Goal: Task Accomplishment & Management: Complete application form

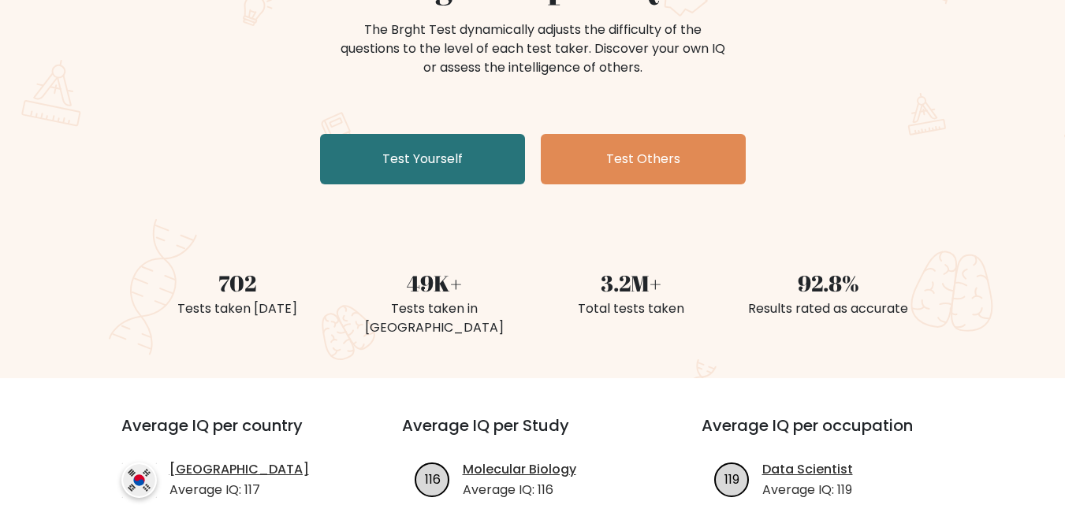
scroll to position [158, 0]
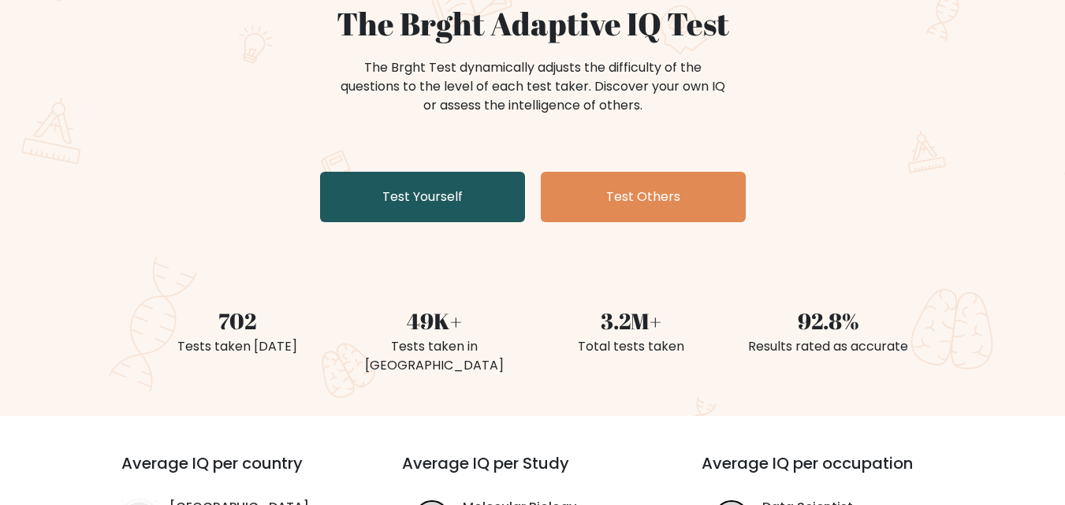
click at [446, 192] on link "Test Yourself" at bounding box center [422, 197] width 205 height 50
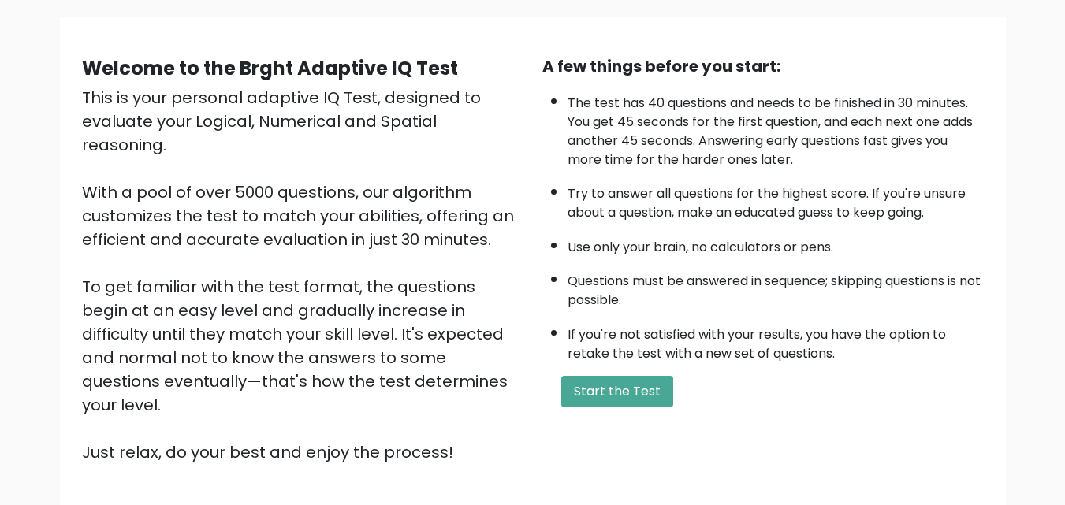
scroll to position [158, 0]
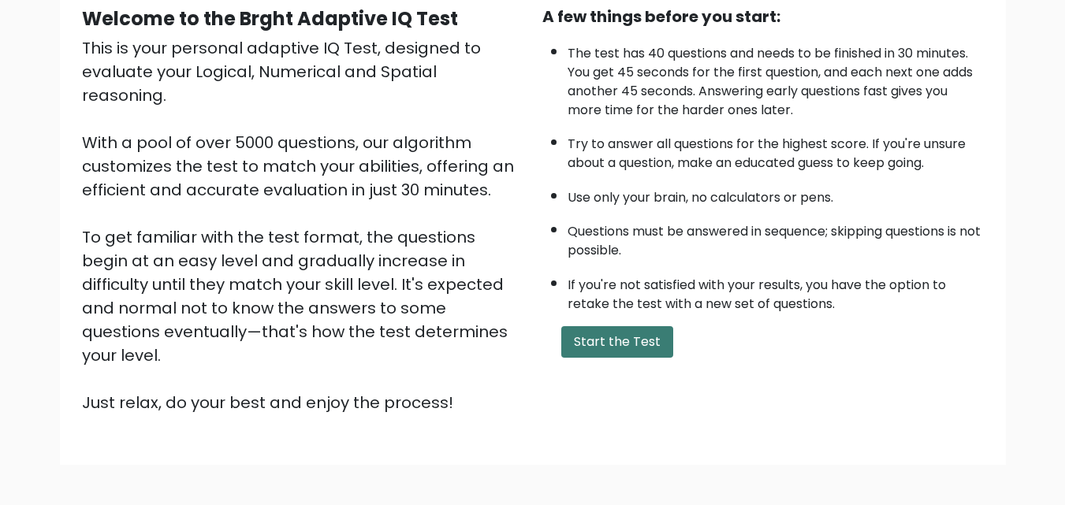
click at [638, 330] on button "Start the Test" at bounding box center [617, 342] width 112 height 32
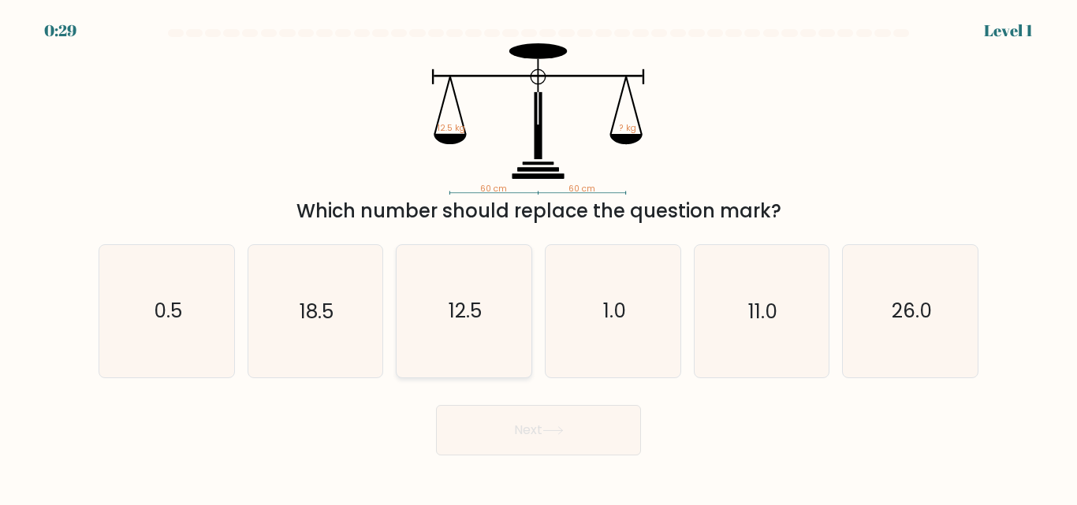
click at [440, 329] on icon "12.5" at bounding box center [464, 311] width 132 height 132
click at [539, 257] on input "c. 12.5" at bounding box center [539, 255] width 1 height 4
radio input "true"
click at [547, 438] on button "Next" at bounding box center [538, 430] width 205 height 50
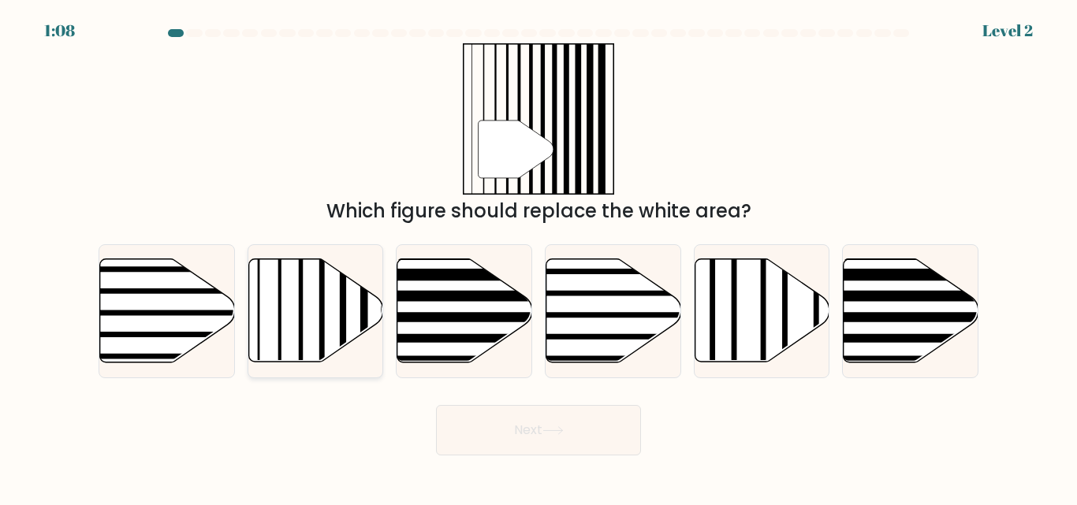
click at [304, 304] on icon at bounding box center [315, 310] width 135 height 103
click at [539, 257] on input "b." at bounding box center [539, 255] width 1 height 4
radio input "true"
click at [555, 448] on button "Next" at bounding box center [538, 430] width 205 height 50
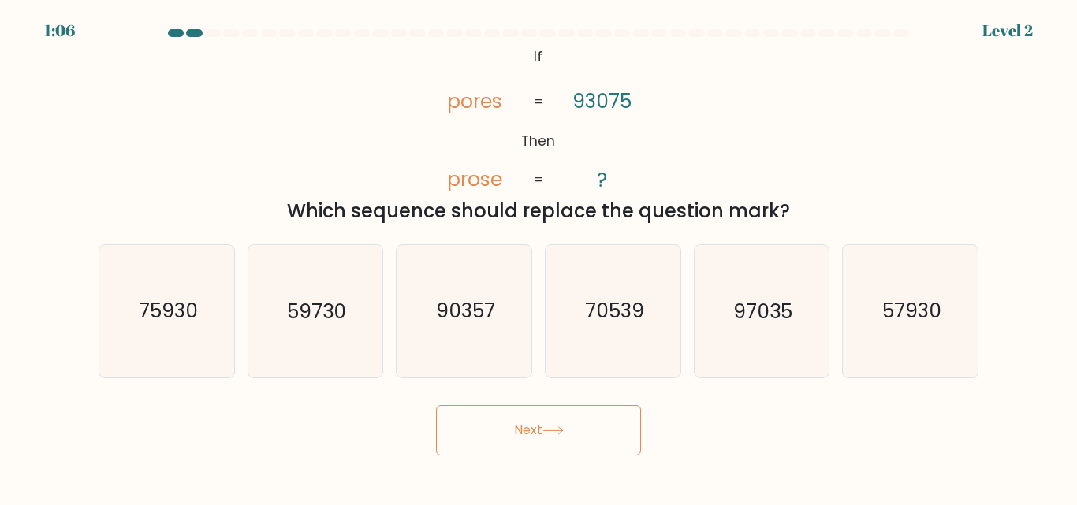
click at [551, 435] on button "Next" at bounding box center [538, 430] width 205 height 50
click at [883, 181] on div "@import url('[URL][DOMAIN_NAME]); If Then pores prose 93075 ? = = Which sequenc…" at bounding box center [538, 134] width 899 height 182
click at [346, 336] on icon "59730" at bounding box center [315, 311] width 132 height 132
click at [539, 257] on input "b. 59730" at bounding box center [539, 255] width 1 height 4
radio input "true"
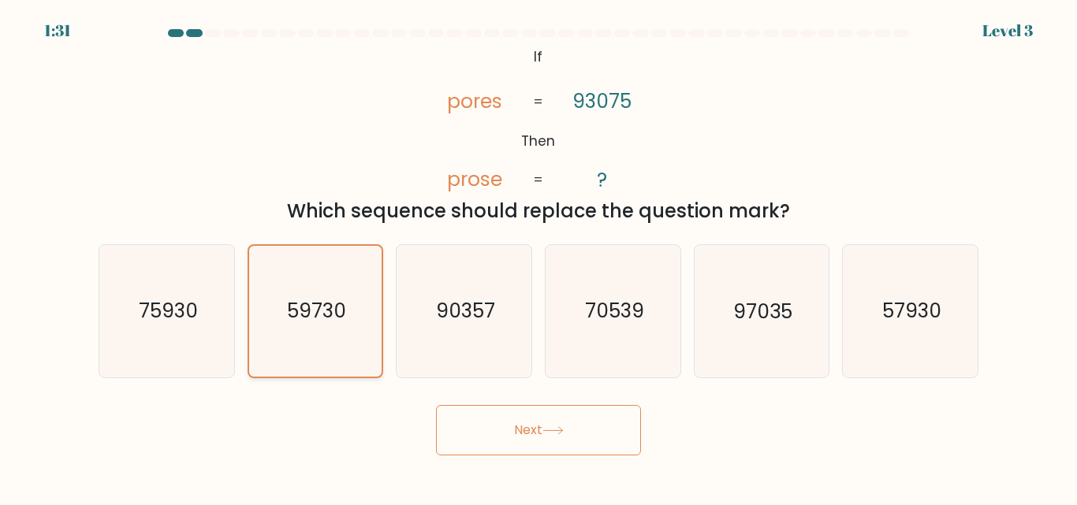
click at [346, 335] on icon "59730" at bounding box center [315, 311] width 130 height 130
click at [539, 257] on input "b. 59730" at bounding box center [539, 255] width 1 height 4
click at [346, 335] on icon "59730" at bounding box center [315, 311] width 130 height 130
click at [539, 257] on input "b. 59730" at bounding box center [539, 255] width 1 height 4
click at [454, 336] on icon "90357" at bounding box center [464, 311] width 132 height 132
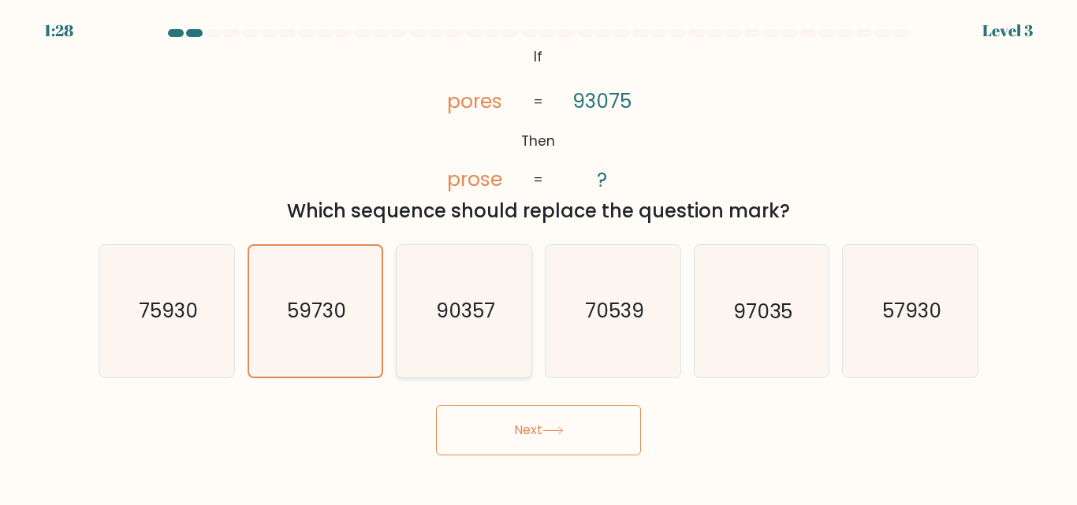
click at [539, 257] on input "c. 90357" at bounding box center [539, 255] width 1 height 4
radio input "true"
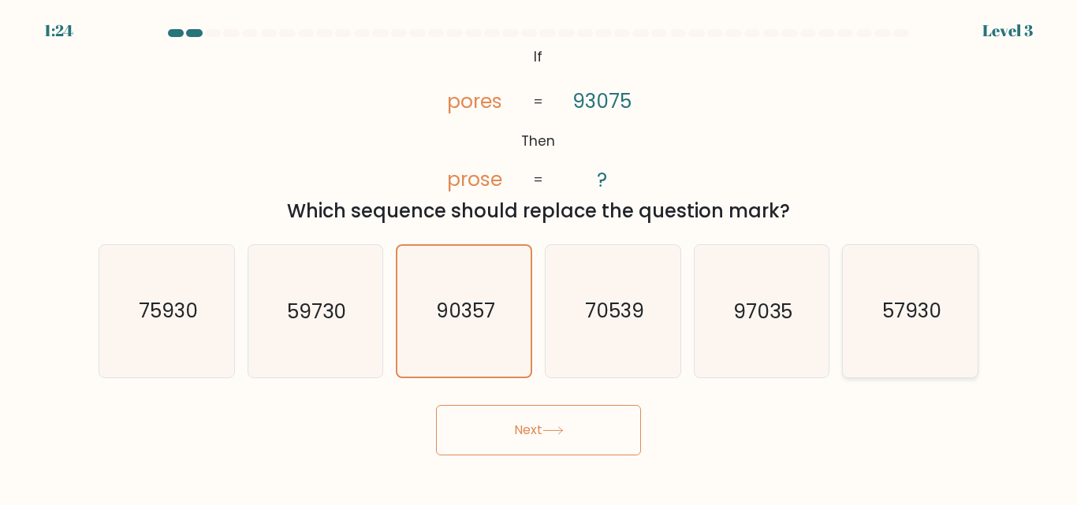
click at [964, 351] on icon "57930" at bounding box center [911, 311] width 132 height 132
click at [539, 257] on input "f. 57930" at bounding box center [539, 255] width 1 height 4
radio input "true"
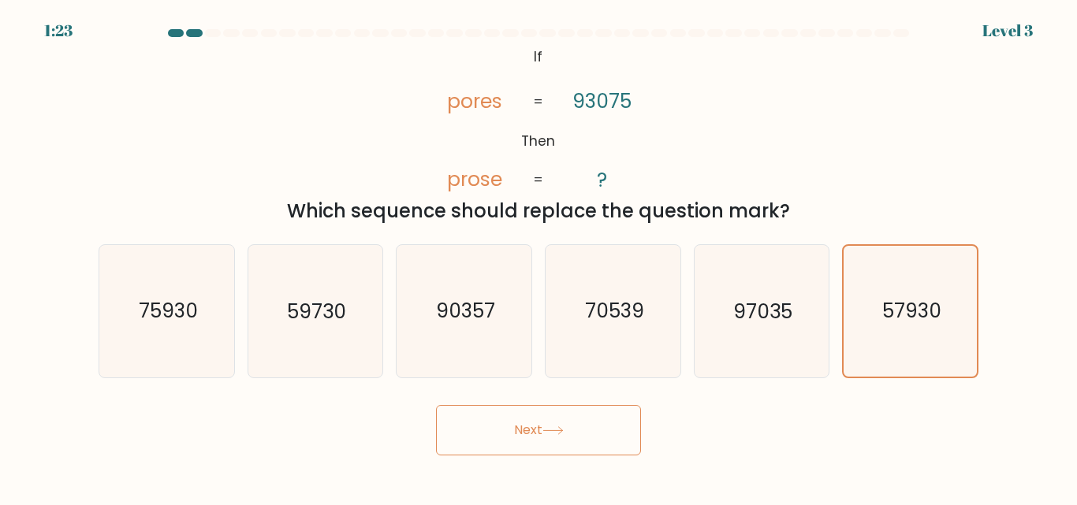
click at [607, 418] on button "Next" at bounding box center [538, 430] width 205 height 50
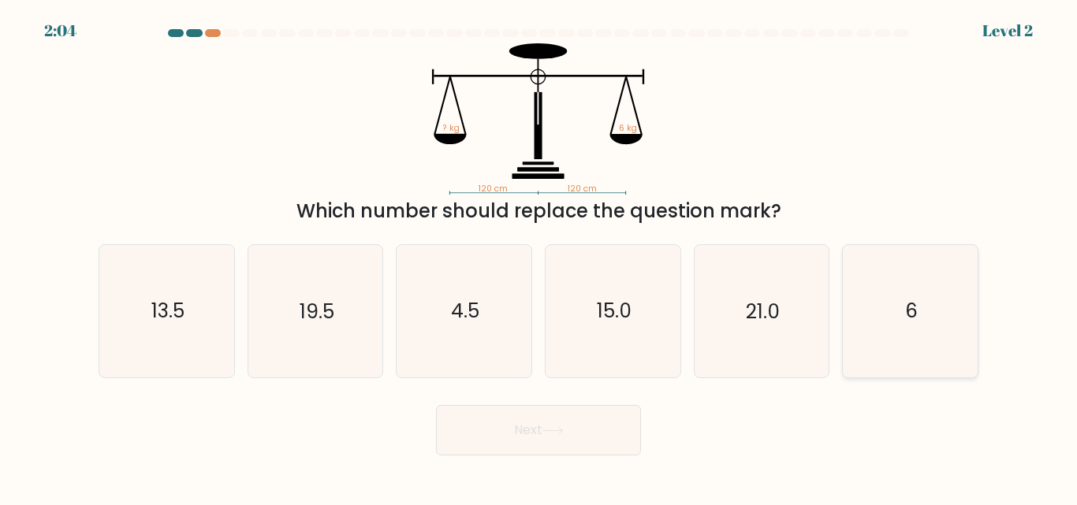
click at [894, 318] on icon "6" at bounding box center [911, 311] width 132 height 132
click at [539, 257] on input "f. 6" at bounding box center [539, 255] width 1 height 4
radio input "true"
click at [546, 435] on button "Next" at bounding box center [538, 430] width 205 height 50
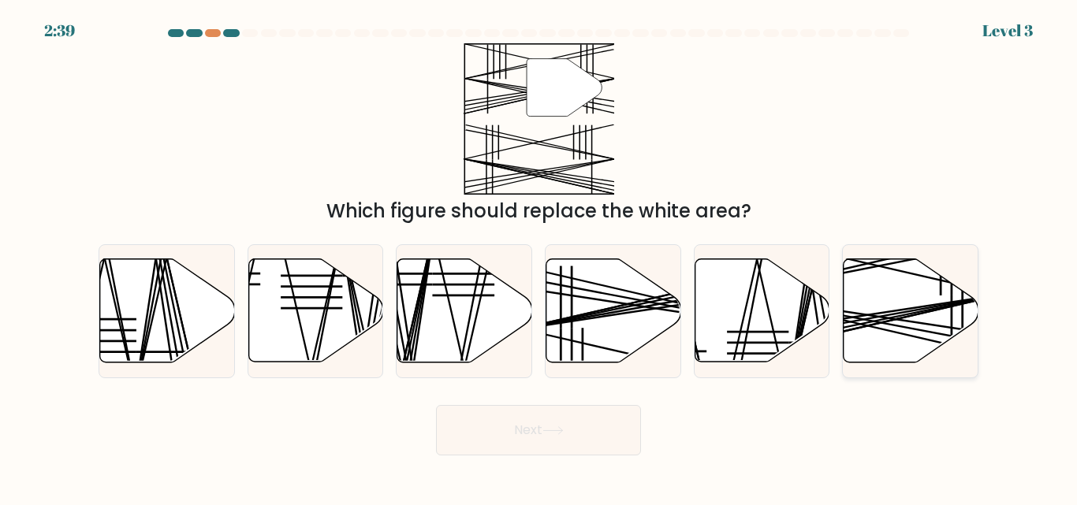
click at [938, 296] on icon at bounding box center [911, 310] width 135 height 103
click at [539, 257] on input "f." at bounding box center [539, 255] width 1 height 4
radio input "true"
click at [555, 431] on icon at bounding box center [552, 430] width 19 height 7
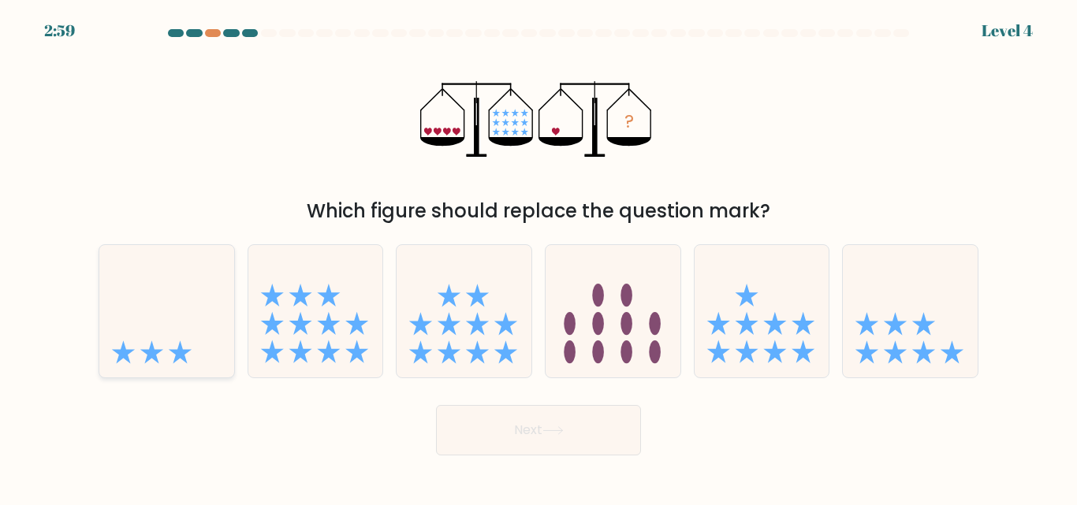
click at [193, 341] on icon at bounding box center [166, 310] width 135 height 111
click at [539, 257] on input "a." at bounding box center [539, 255] width 1 height 4
radio input "true"
click at [561, 419] on button "Next" at bounding box center [538, 430] width 205 height 50
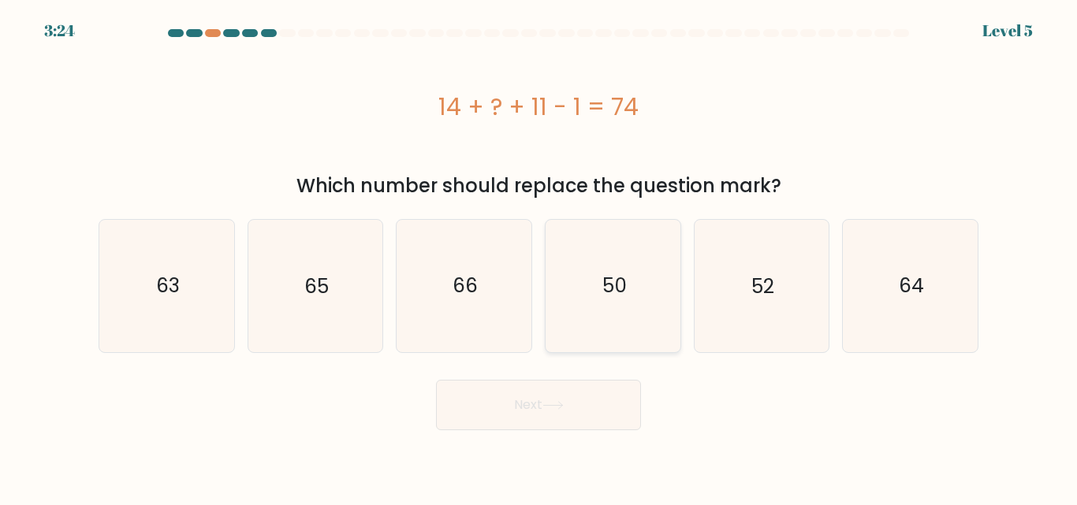
click at [642, 256] on icon "50" at bounding box center [613, 286] width 132 height 132
click at [539, 256] on input "d. 50" at bounding box center [539, 255] width 1 height 4
radio input "true"
click at [599, 399] on button "Next" at bounding box center [538, 405] width 205 height 50
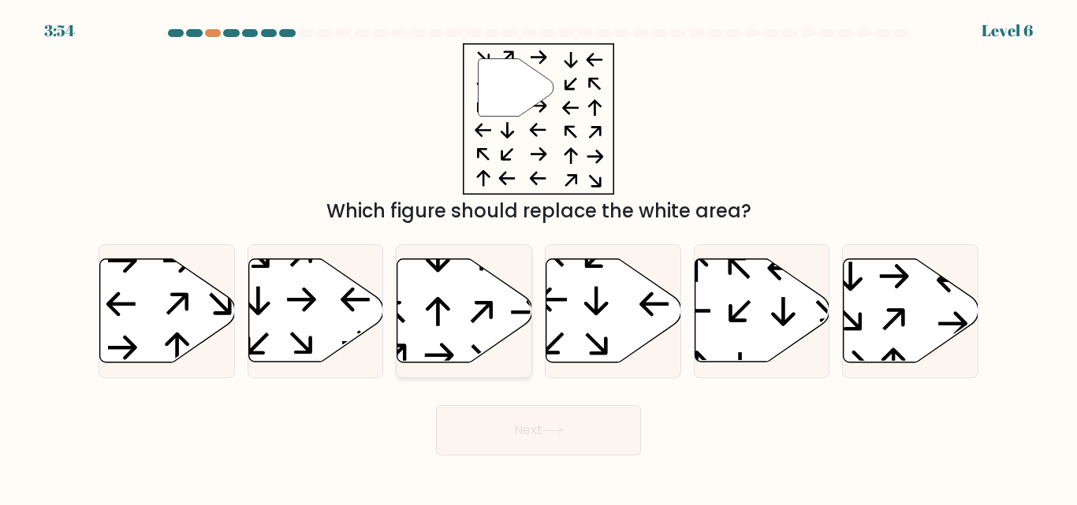
click at [475, 334] on icon at bounding box center [464, 310] width 135 height 103
click at [539, 257] on input "c." at bounding box center [539, 255] width 1 height 4
radio input "true"
click at [465, 345] on icon at bounding box center [464, 311] width 133 height 102
click at [539, 257] on input "c." at bounding box center [539, 255] width 1 height 4
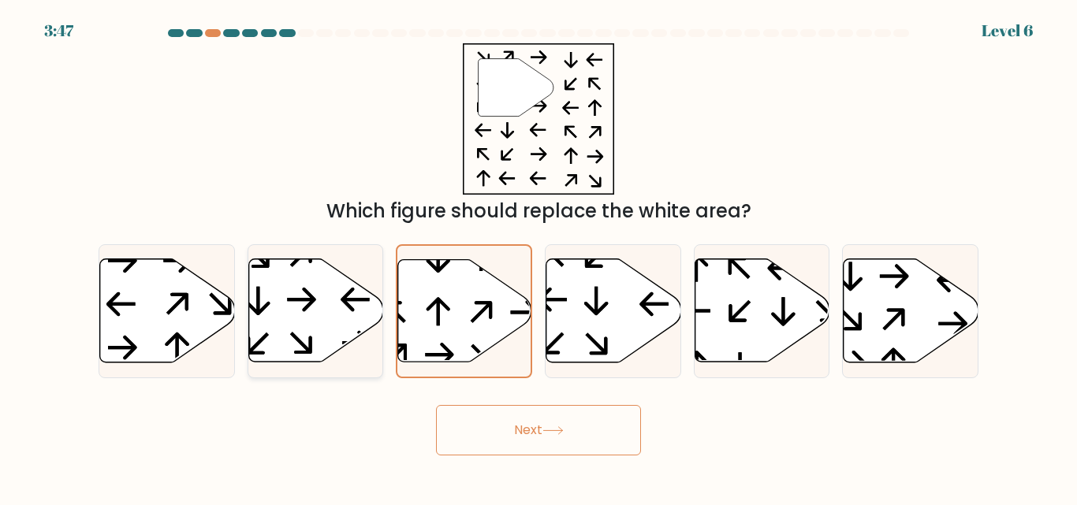
click at [295, 347] on icon at bounding box center [315, 310] width 135 height 103
click at [539, 257] on input "b." at bounding box center [539, 255] width 1 height 4
radio input "true"
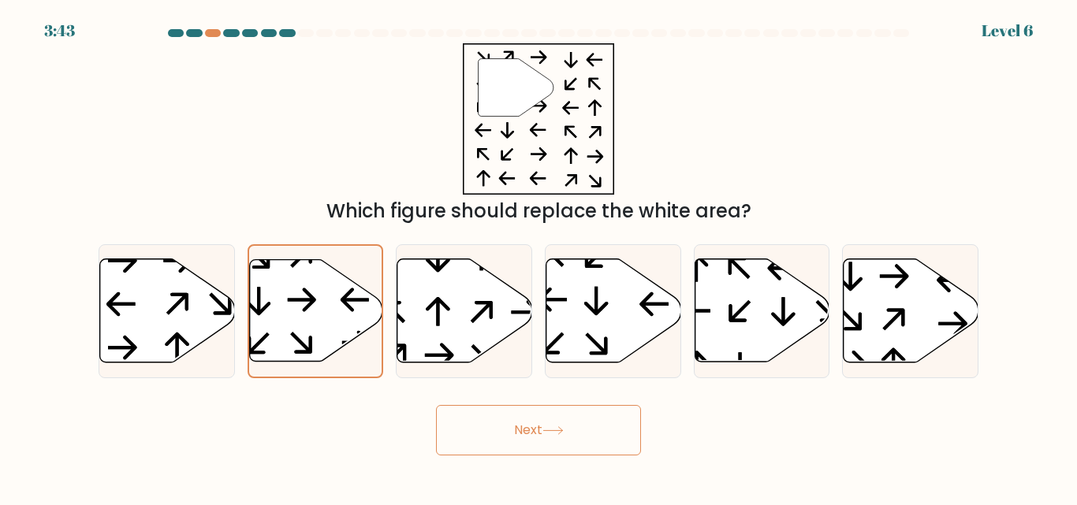
click at [535, 421] on button "Next" at bounding box center [538, 430] width 205 height 50
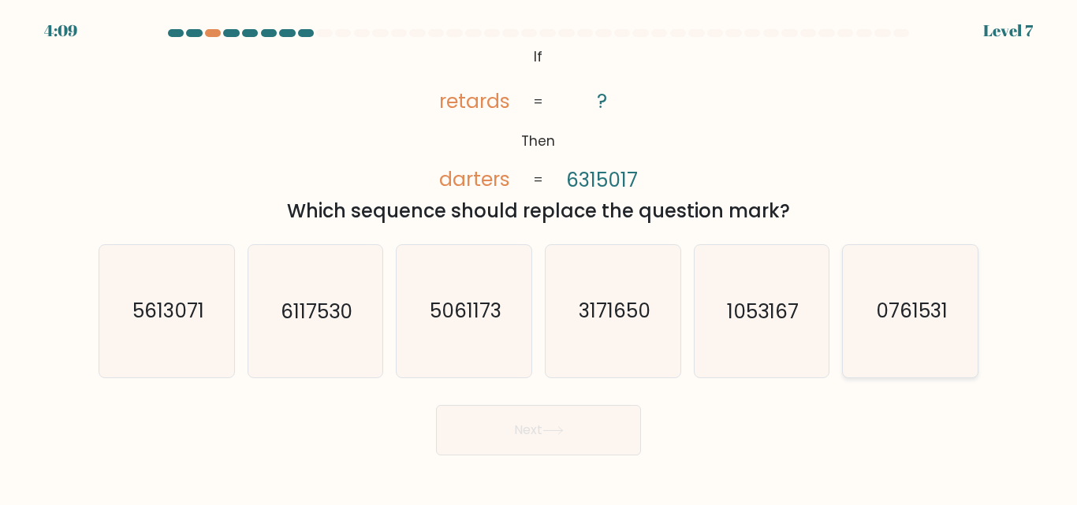
click at [880, 292] on icon "0761531" at bounding box center [911, 311] width 132 height 132
click at [539, 257] on input "f. 0761531" at bounding box center [539, 255] width 1 height 4
radio input "true"
click at [526, 435] on button "Next" at bounding box center [538, 430] width 205 height 50
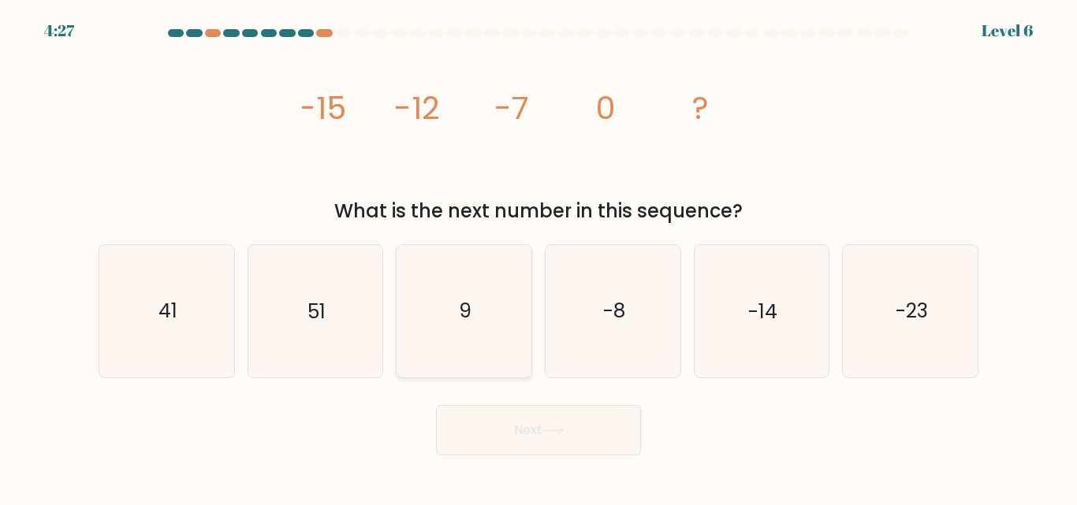
click at [466, 295] on icon "9" at bounding box center [464, 311] width 132 height 132
click at [539, 257] on input "c. 9" at bounding box center [539, 255] width 1 height 4
radio input "true"
click at [541, 429] on button "Next" at bounding box center [538, 430] width 205 height 50
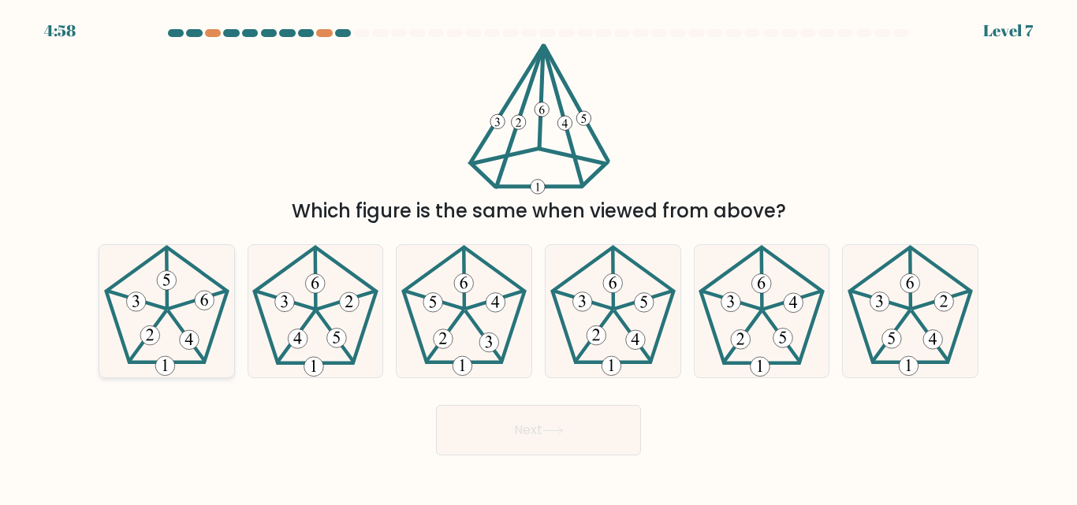
click at [192, 336] on 757 at bounding box center [190, 341] width 20 height 20
click at [539, 257] on input "a." at bounding box center [539, 255] width 1 height 4
radio input "true"
click at [610, 445] on button "Next" at bounding box center [538, 430] width 205 height 50
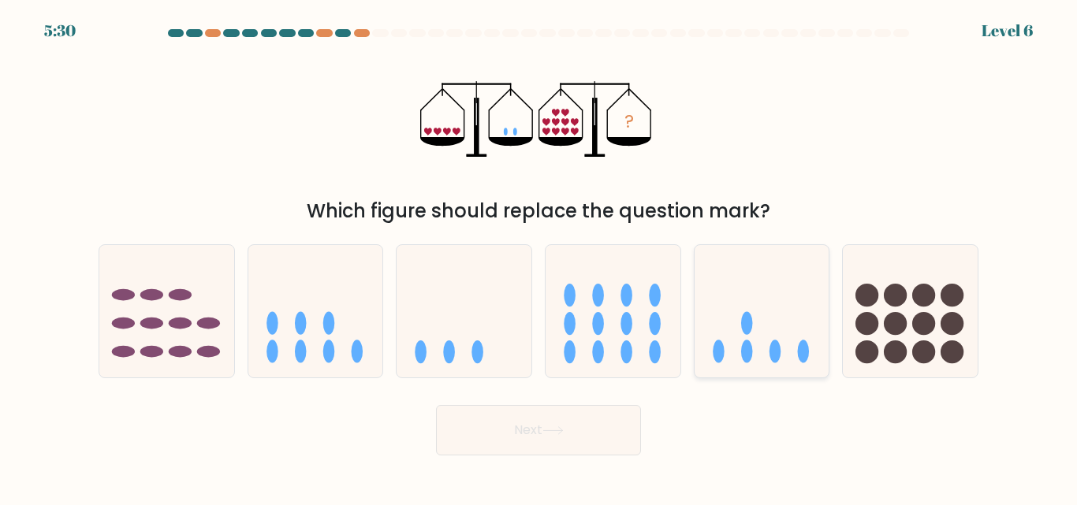
click at [784, 316] on icon at bounding box center [762, 310] width 135 height 111
click at [539, 257] on input "e." at bounding box center [539, 255] width 1 height 4
radio input "true"
click at [572, 442] on button "Next" at bounding box center [538, 430] width 205 height 50
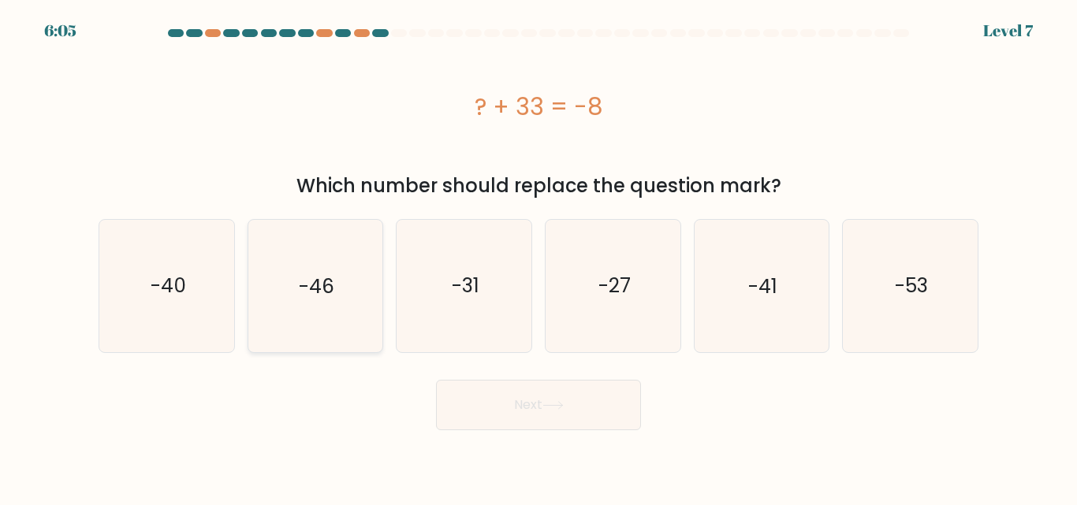
click at [321, 300] on icon "-46" at bounding box center [315, 286] width 132 height 132
click at [539, 257] on input "b. -46" at bounding box center [539, 255] width 1 height 4
radio input "true"
click at [562, 405] on icon at bounding box center [552, 405] width 19 height 7
